Goal: Information Seeking & Learning: Check status

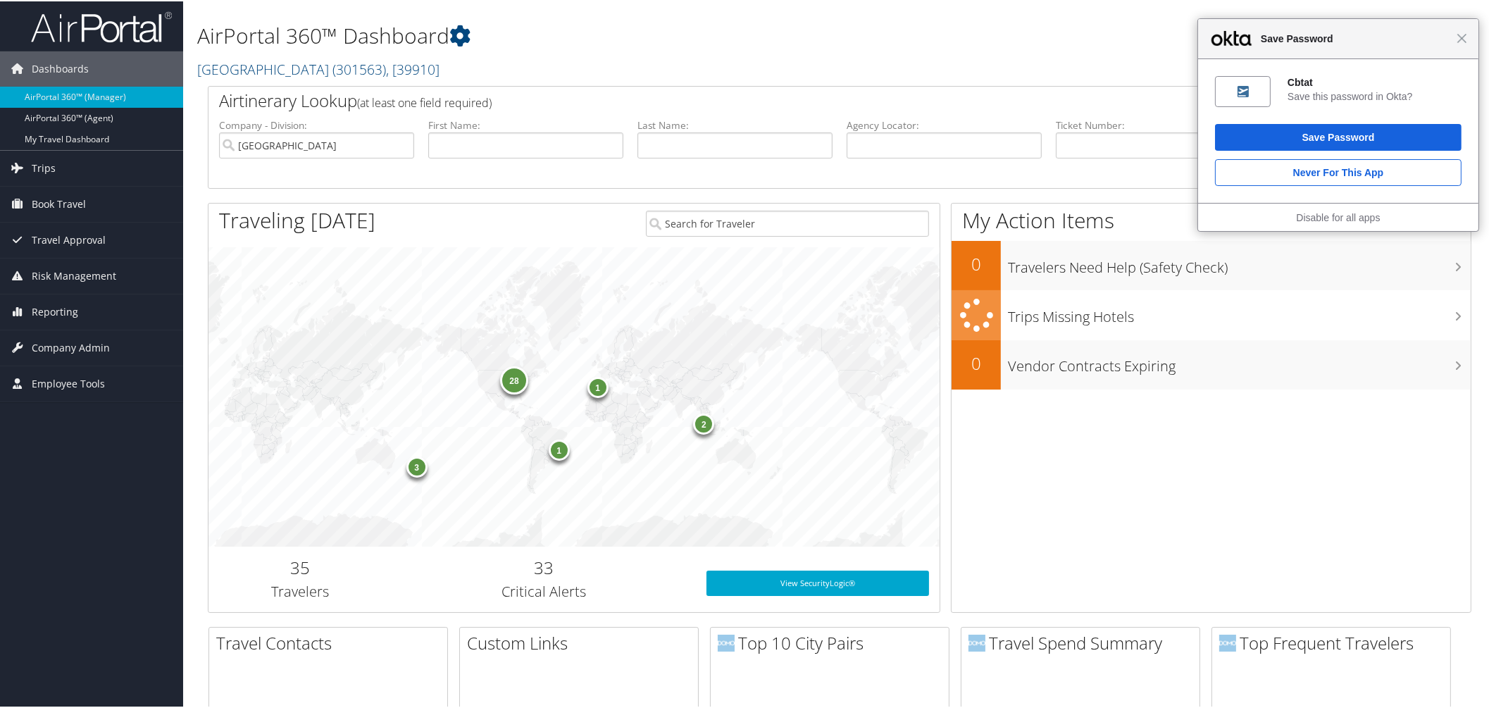
click at [691, 157] on input "text" at bounding box center [735, 144] width 195 height 26
type input "kumar"
click at [1265, 131] on button "Search" at bounding box center [1362, 145] width 195 height 28
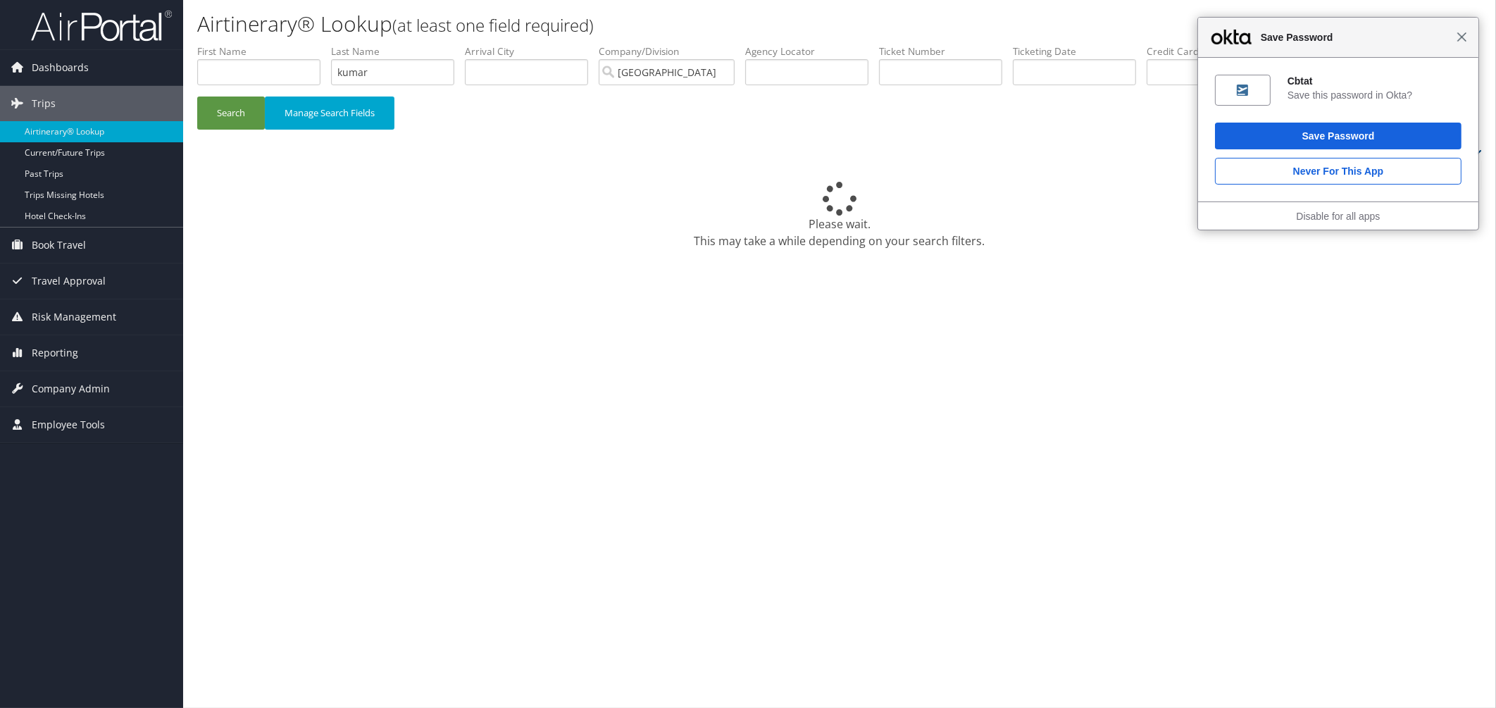
click at [1465, 42] on span "Close" at bounding box center [1462, 37] width 11 height 11
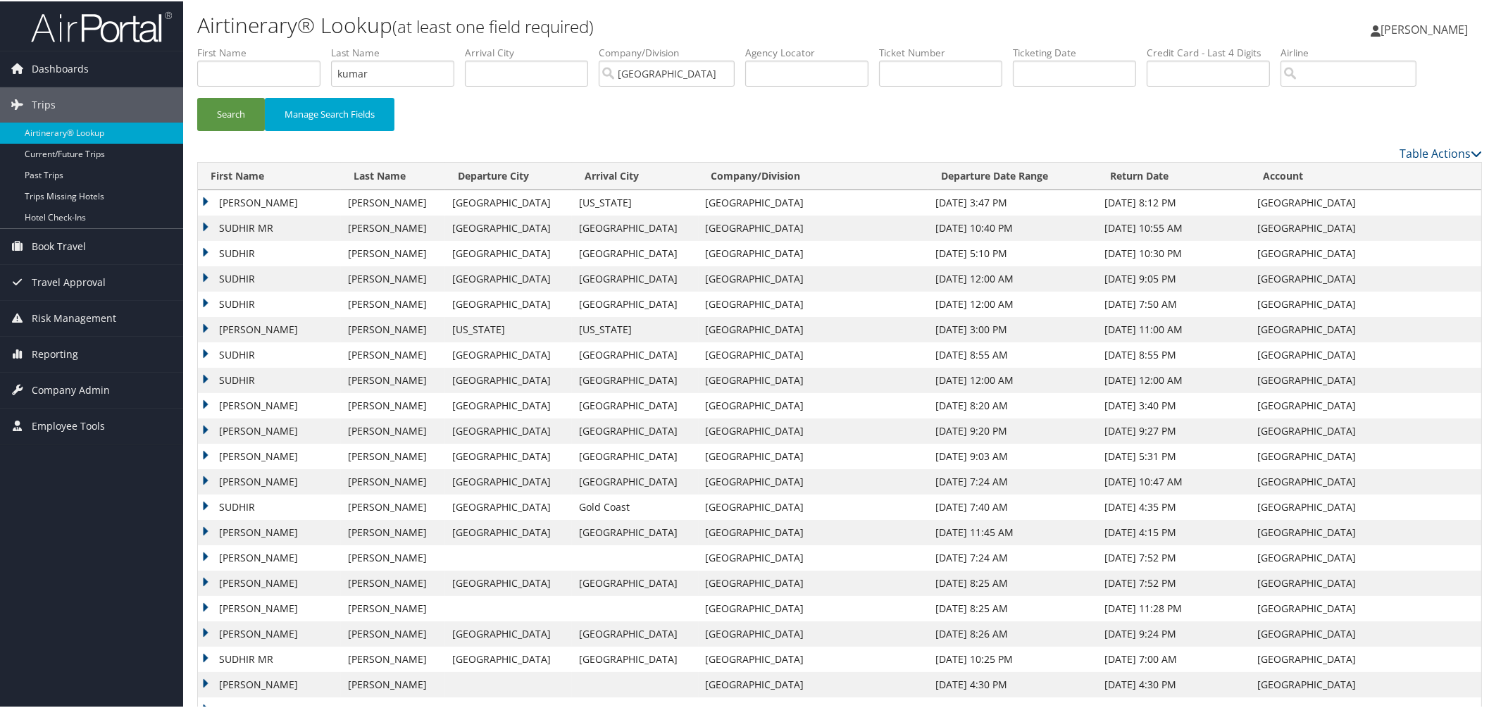
click at [204, 417] on td "VIJAY KODUNGALLOR" at bounding box center [269, 404] width 143 height 25
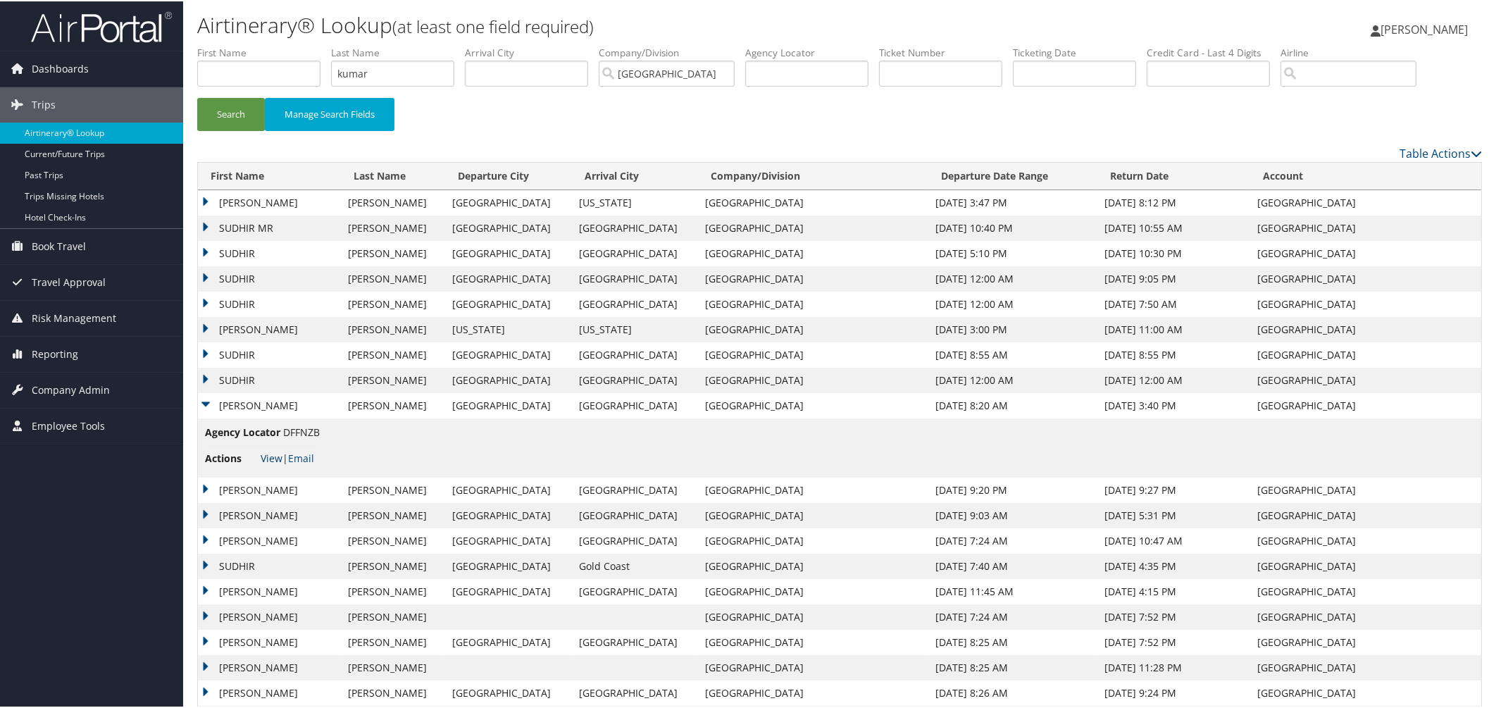
click at [273, 464] on link "View" at bounding box center [272, 456] width 22 height 13
click at [204, 417] on td "VIJAY KODUNGALLOR" at bounding box center [269, 404] width 143 height 25
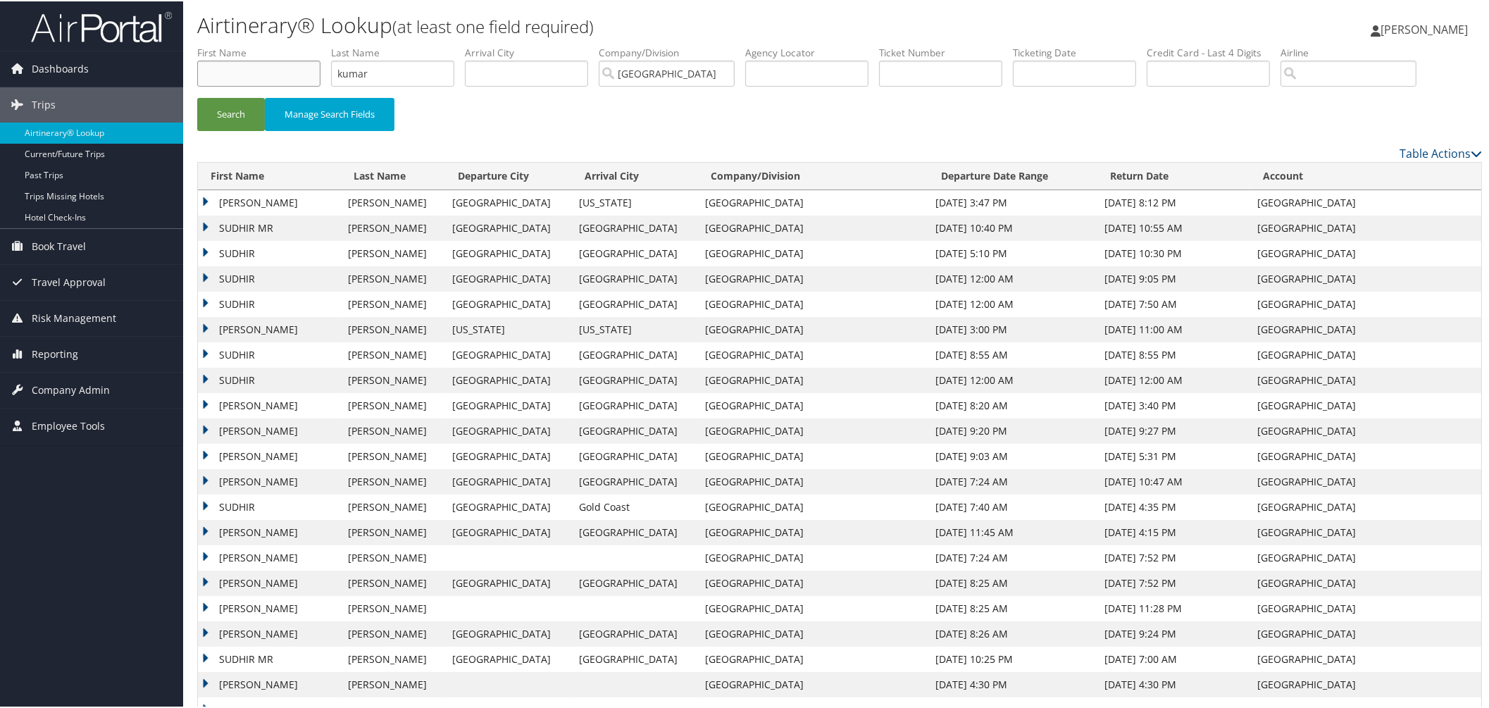
click at [294, 82] on input "text" at bounding box center [258, 72] width 123 height 26
type input "j"
type input "vijay"
click at [197, 97] on button "Search" at bounding box center [231, 113] width 68 height 33
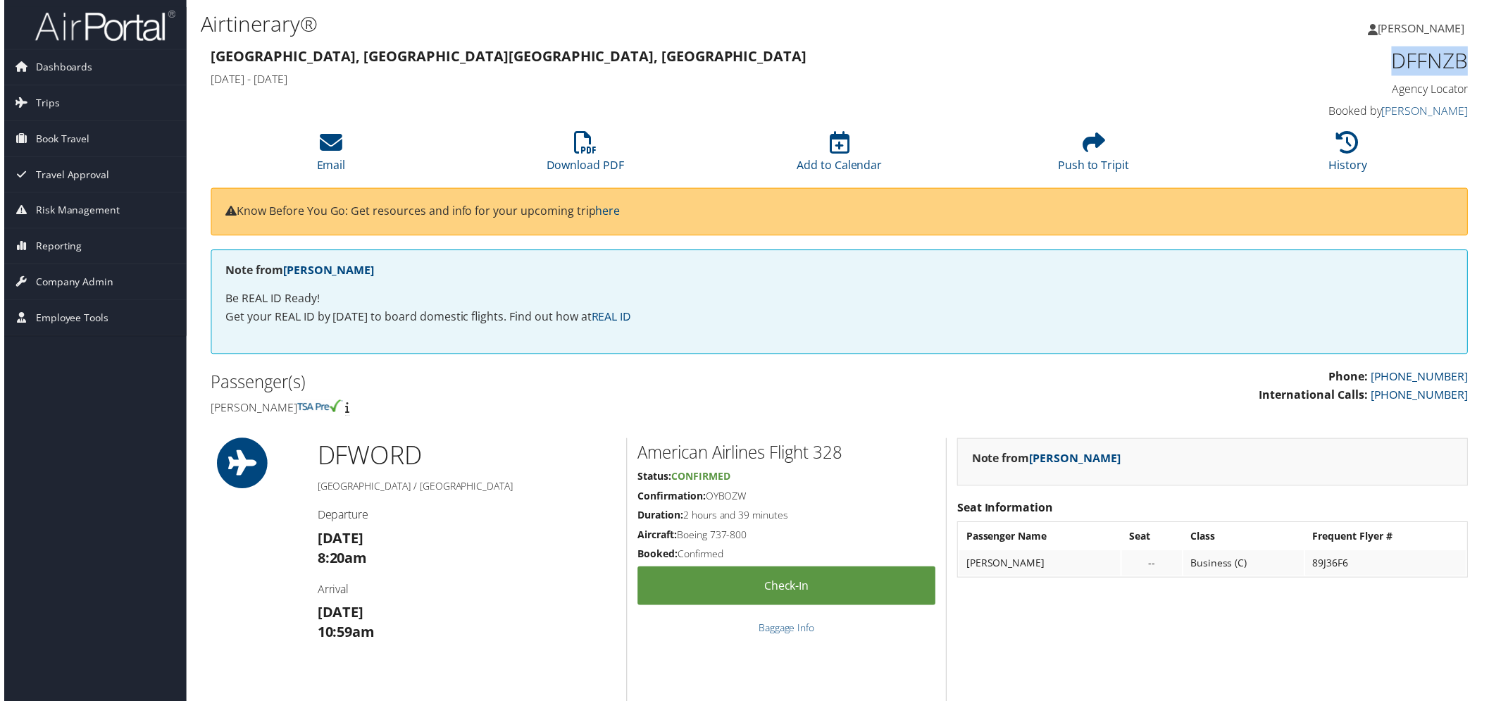
drag, startPoint x: 1365, startPoint y: 70, endPoint x: 1457, endPoint y: 72, distance: 92.3
click at [1457, 72] on h1 "DFFNZB" at bounding box center [1321, 61] width 300 height 30
copy h1 "DFFNZB"
click at [574, 154] on icon at bounding box center [584, 143] width 23 height 23
